Goal: Navigation & Orientation: Go to known website

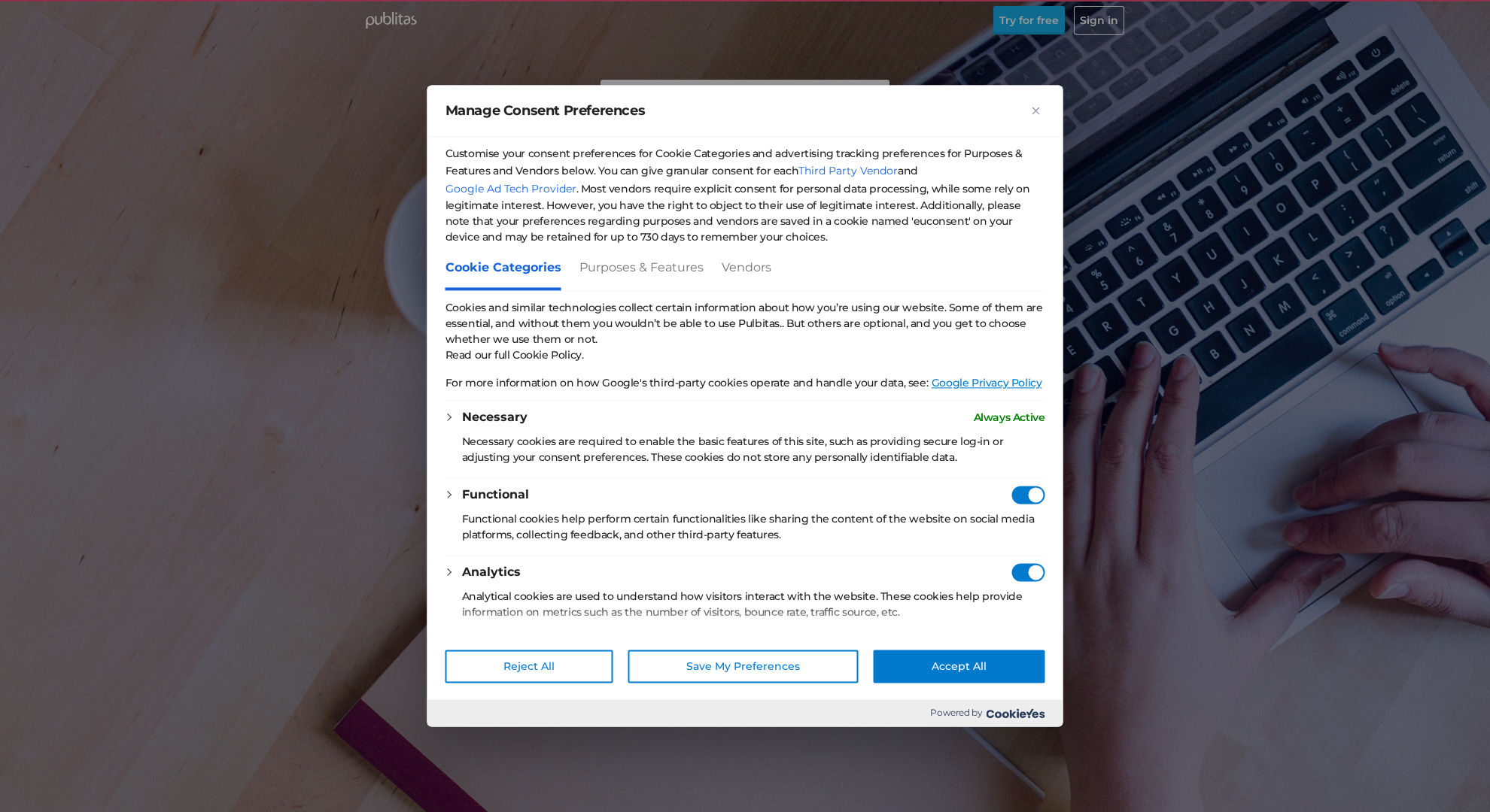
checkbox vendors"] "true"
checkbox Providers"] "true"
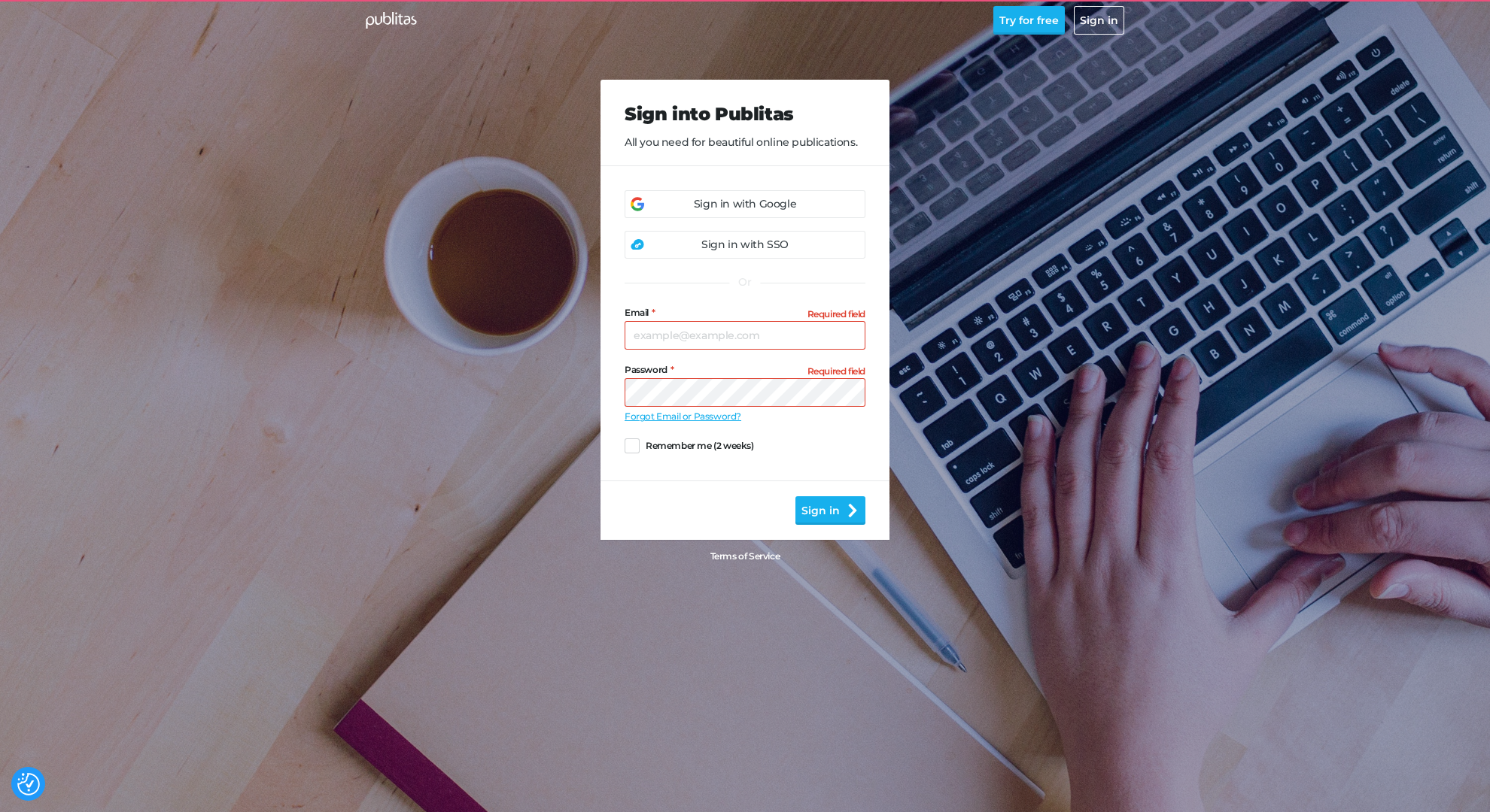
scroll to position [224, 0]
checkbox input "false"
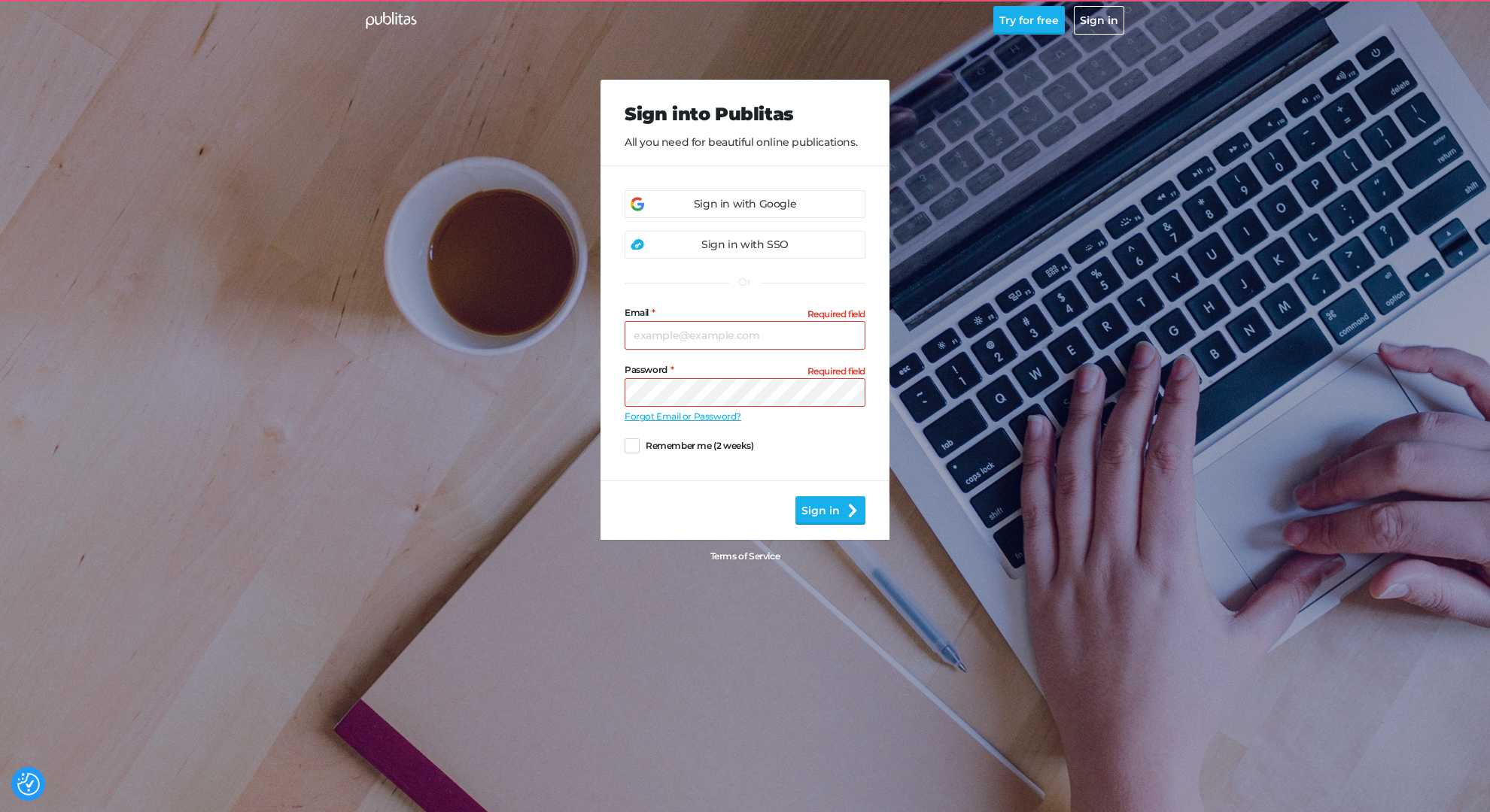
checkbox input "false"
